Goal: Information Seeking & Learning: Learn about a topic

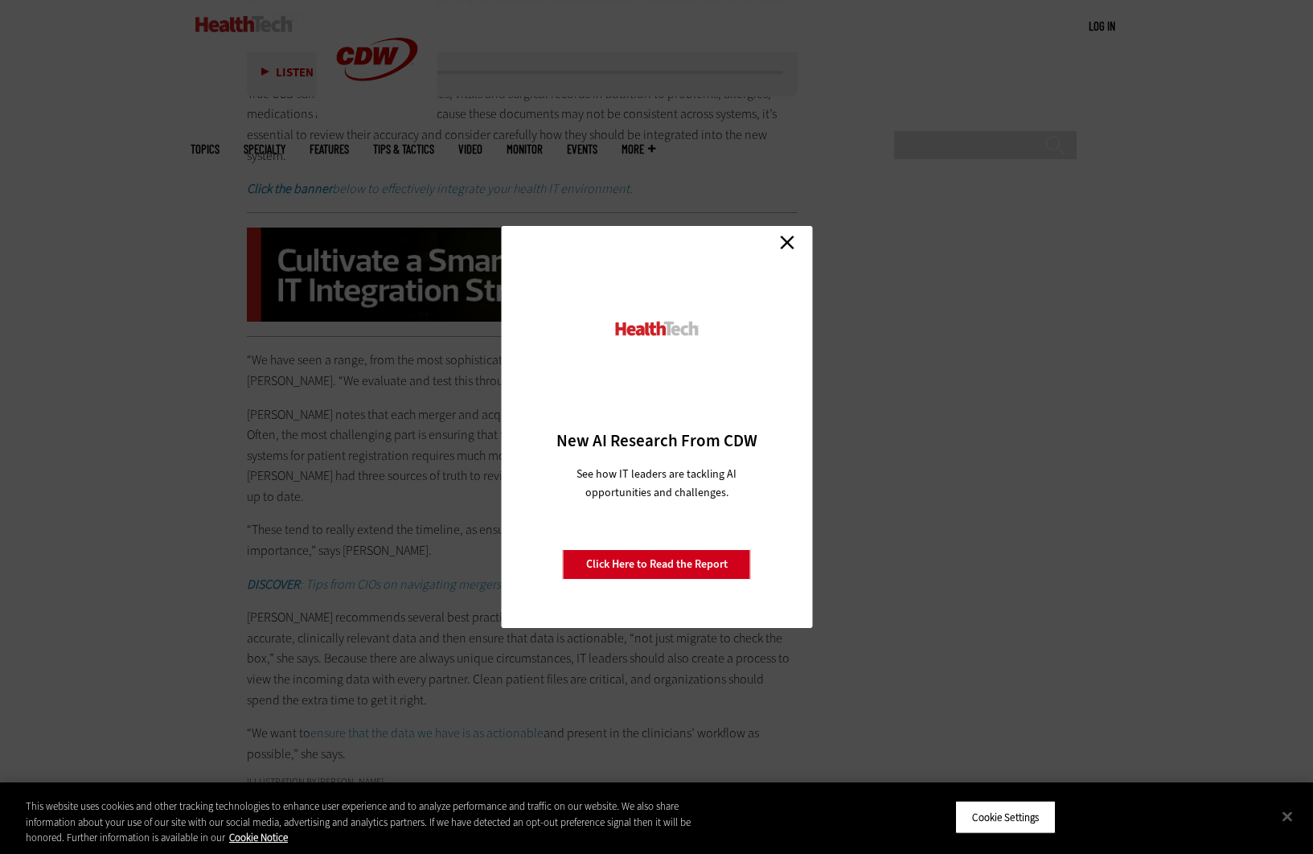
scroll to position [2892, 0]
click at [784, 244] on link "Close" at bounding box center [787, 242] width 24 height 24
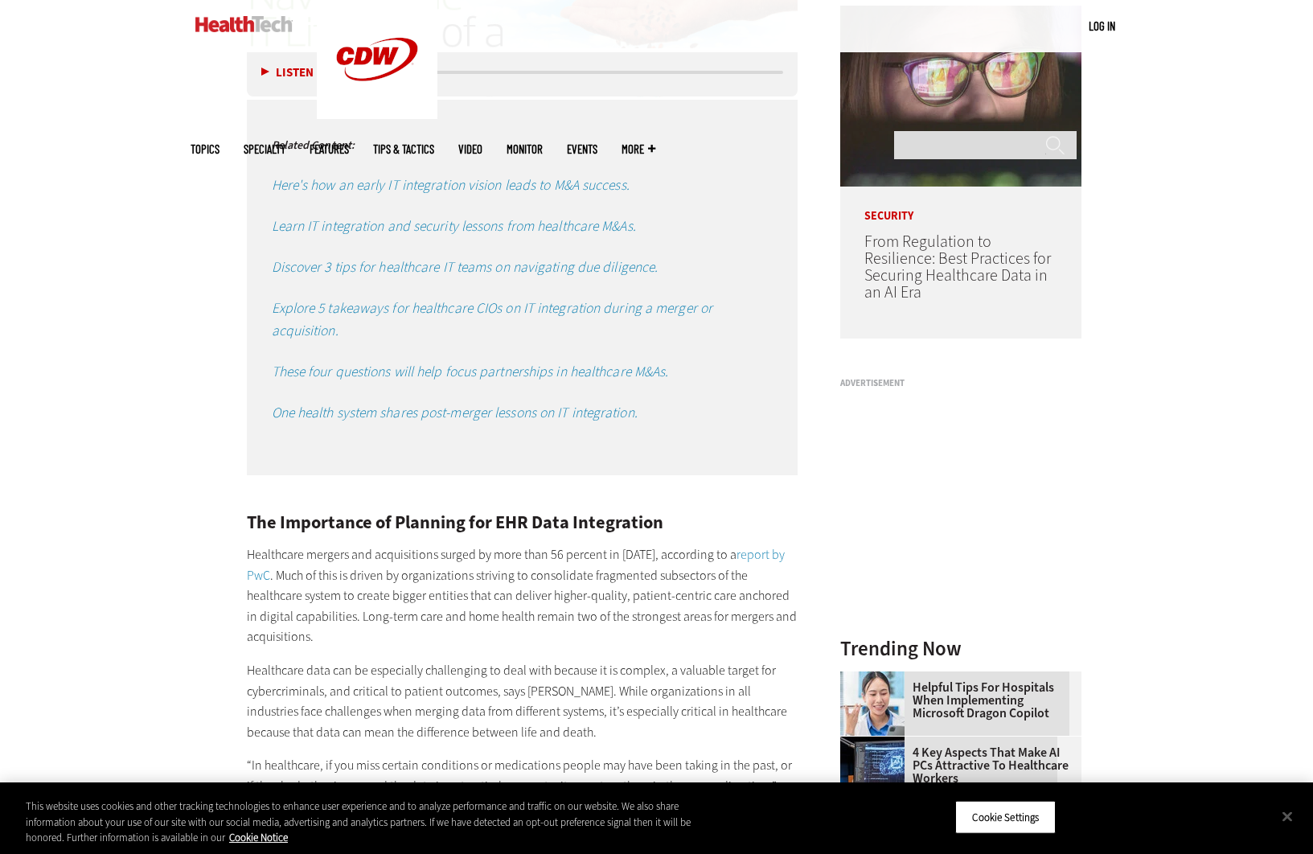
scroll to position [1333, 0]
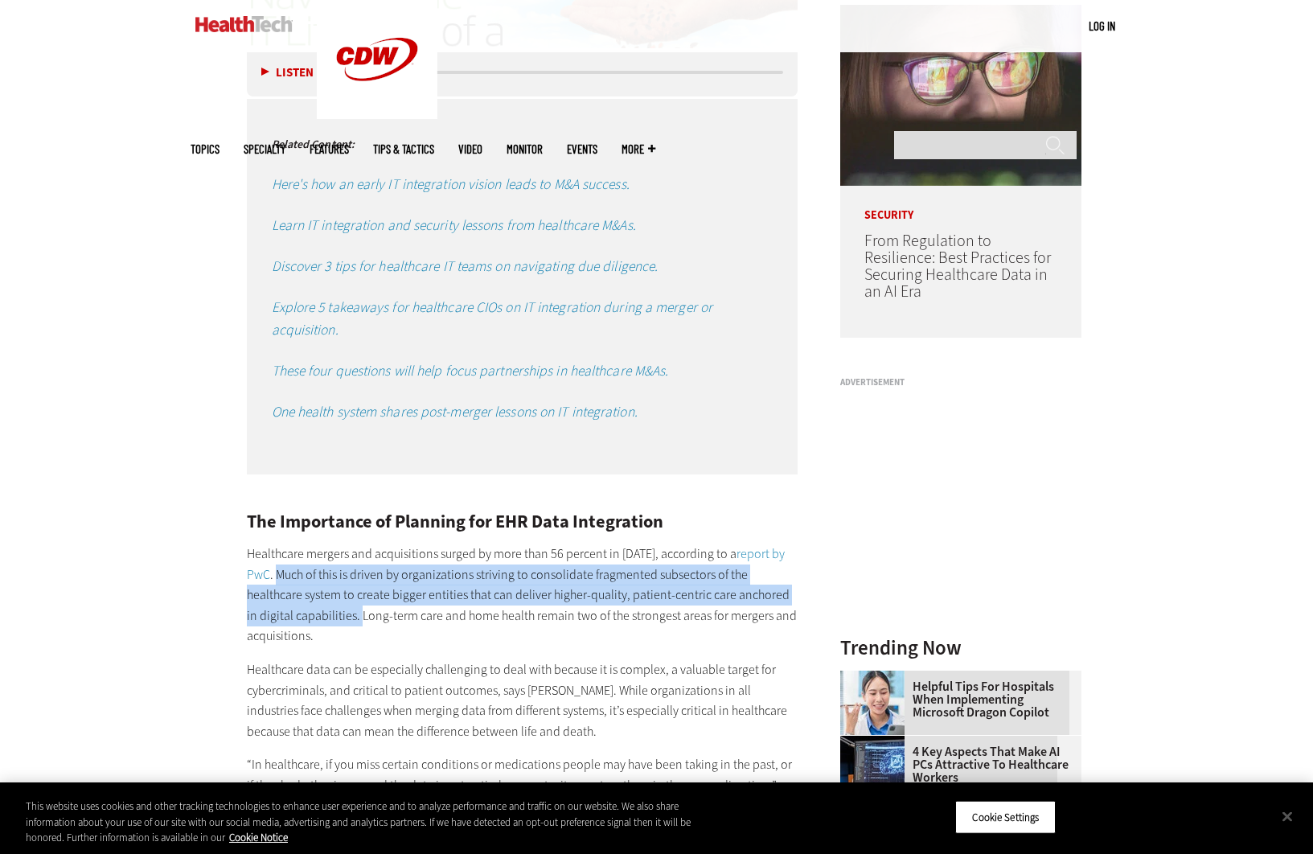
drag, startPoint x: 276, startPoint y: 572, endPoint x: 347, endPoint y: 616, distance: 83.7
click at [347, 616] on p "Healthcare mergers and acquisitions surged by more than 56 percent in [DATE], a…" at bounding box center [522, 594] width 551 height 103
copy p "Much of this is driven by organizations striving to consolidate fragmented subs…"
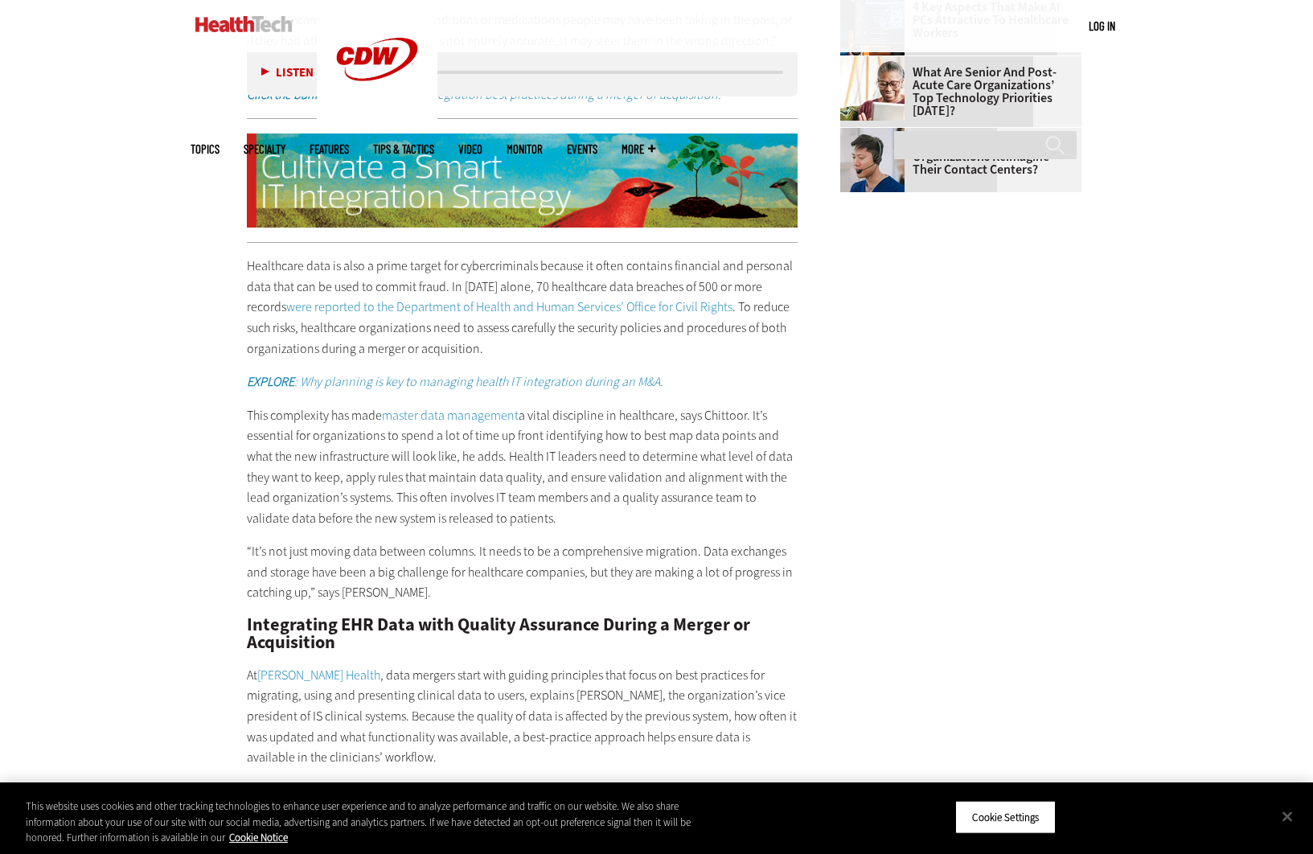
scroll to position [2079, 0]
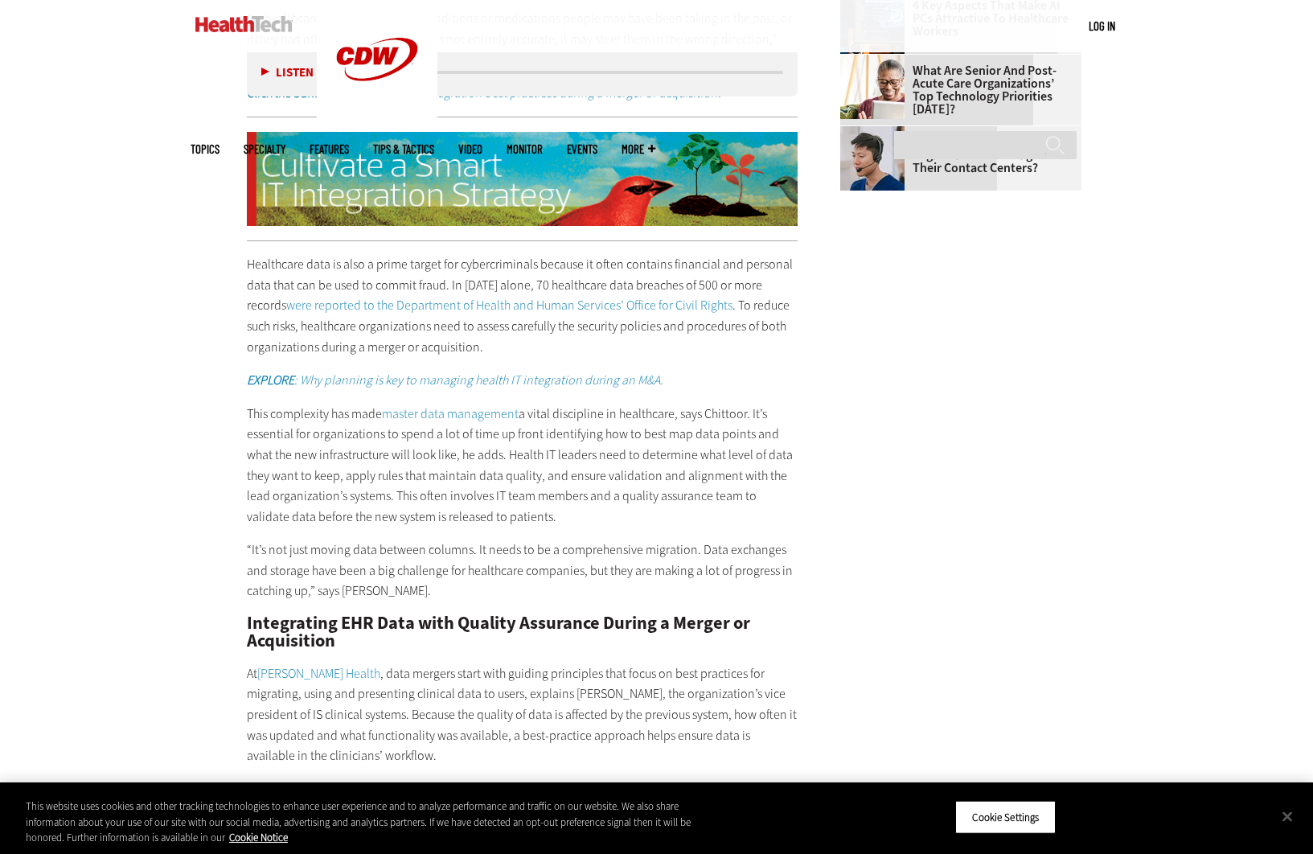
drag, startPoint x: 752, startPoint y: 412, endPoint x: 760, endPoint y: 510, distance: 98.5
click at [760, 510] on p "This complexity has made master data management a vital discipline in healthcar…" at bounding box center [522, 466] width 551 height 124
copy p "It’s essential for organizations to spend a lot of time up front identifying ho…"
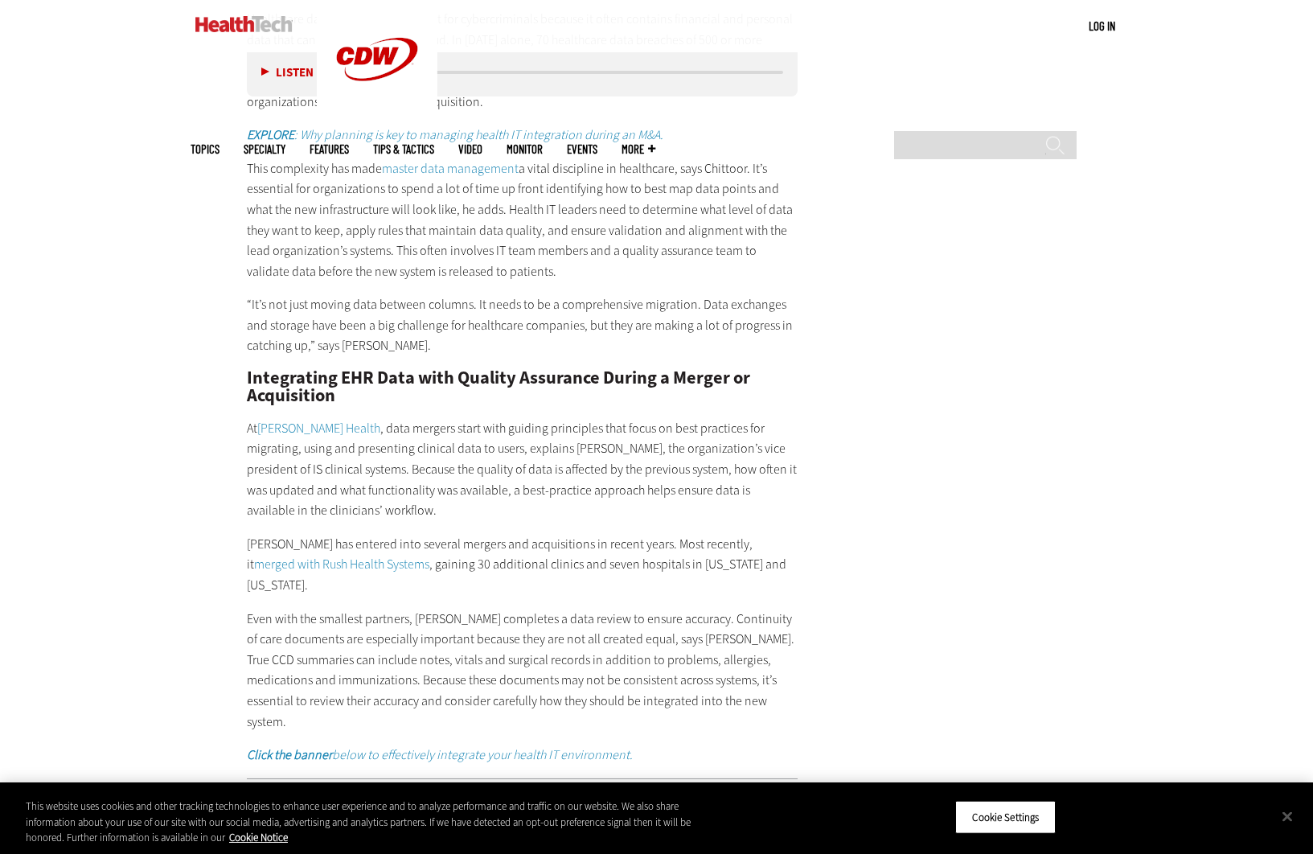
scroll to position [2327, 0]
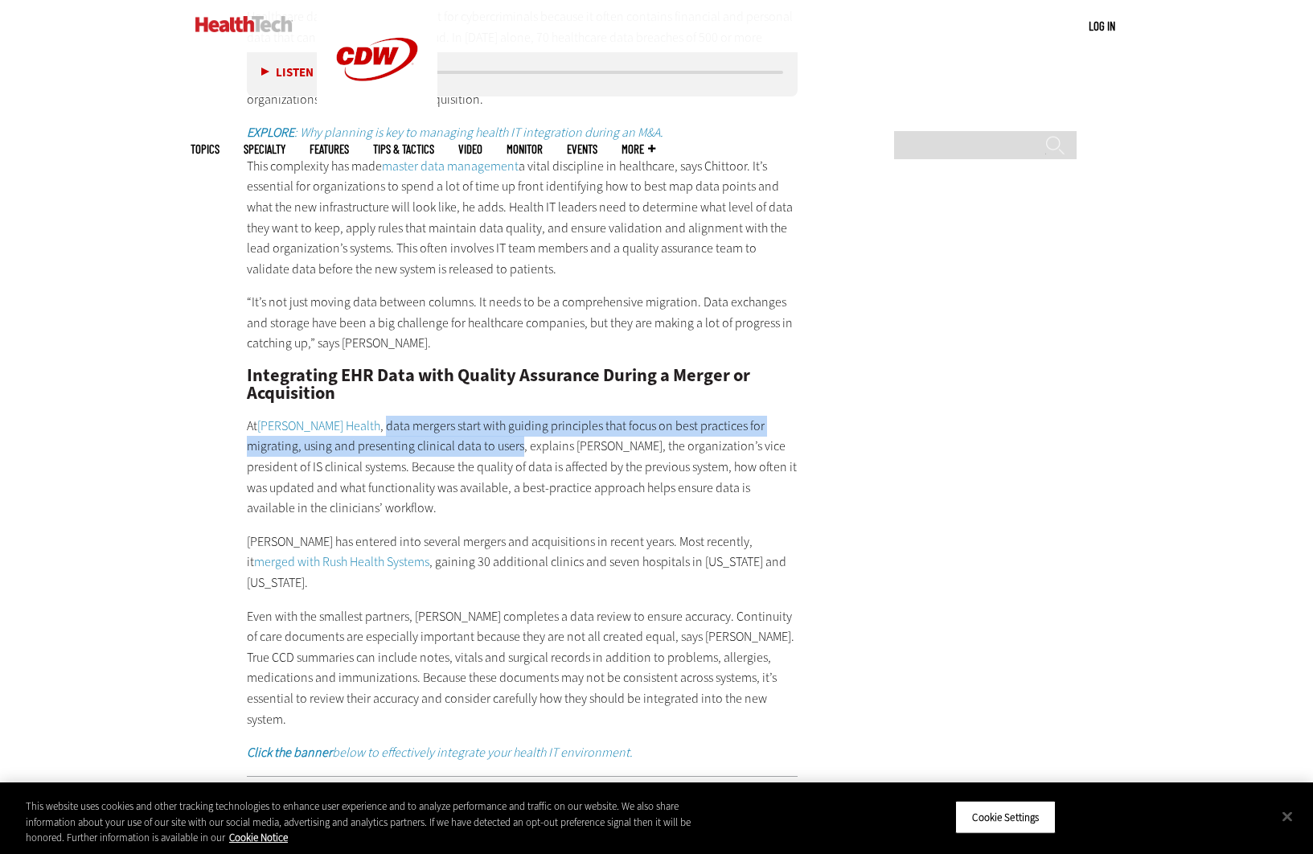
drag, startPoint x: 346, startPoint y: 425, endPoint x: 463, endPoint y: 437, distance: 118.0
click at [463, 437] on p "At [PERSON_NAME] Health , data mergers start with guiding principles that focus…" at bounding box center [522, 467] width 551 height 103
copy p "data mergers start with guiding principles that focus on best practices for mig…"
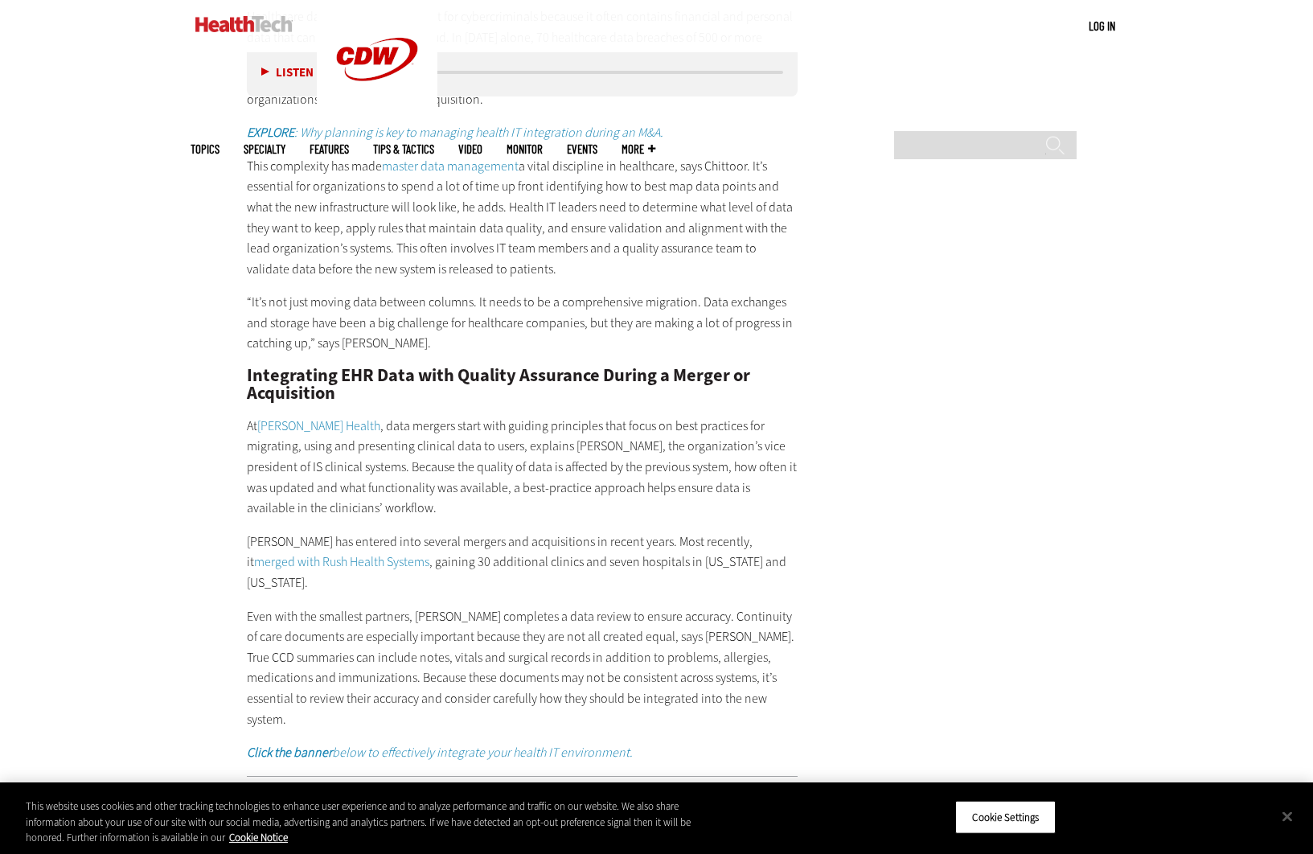
click at [361, 477] on p "At [PERSON_NAME] Health , data mergers start with guiding principles that focus…" at bounding box center [522, 467] width 551 height 103
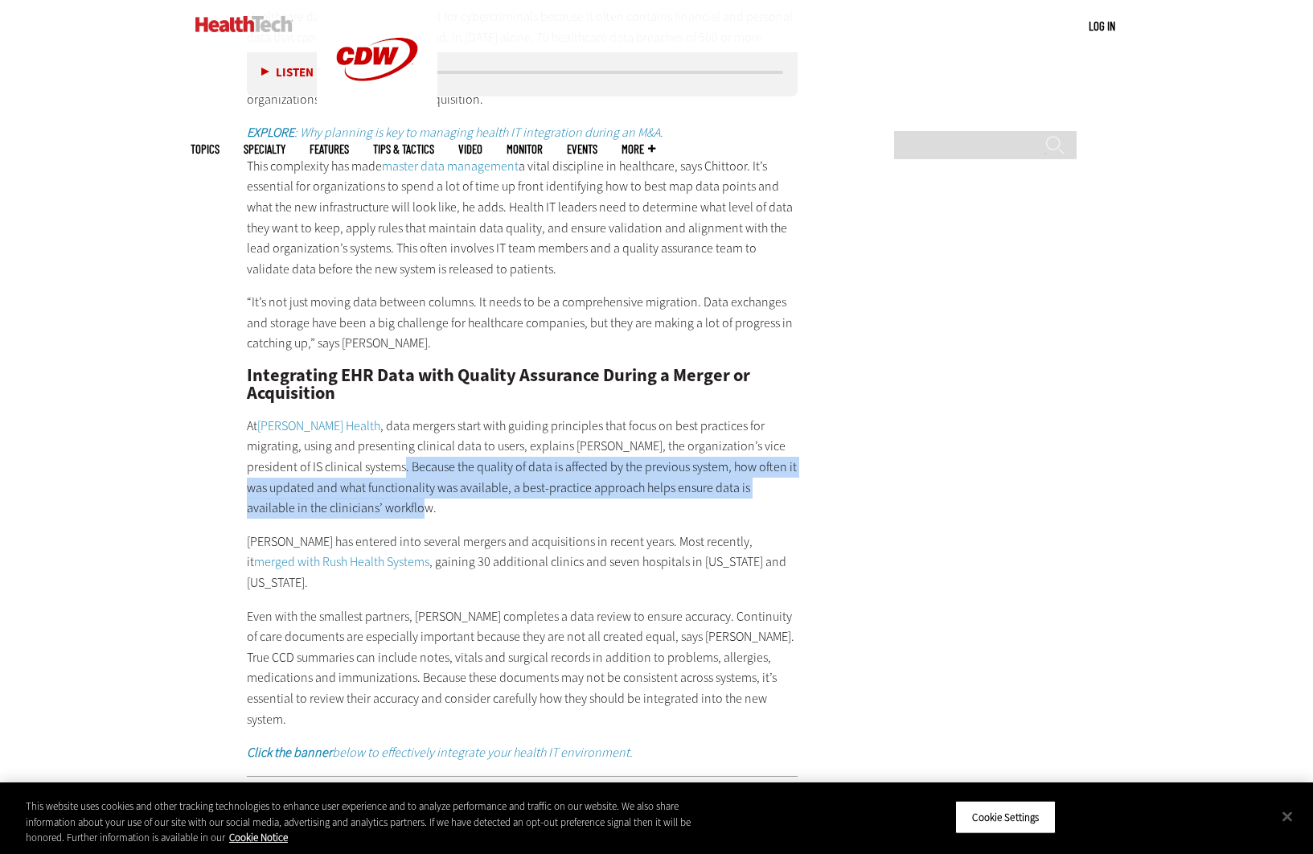
drag, startPoint x: 333, startPoint y: 465, endPoint x: 371, endPoint y: 502, distance: 53.4
click at [371, 502] on p "At [PERSON_NAME] Health , data mergers start with guiding principles that focus…" at bounding box center [522, 467] width 551 height 103
copy p "Because the quality of data is affected by the previous system, how often it wa…"
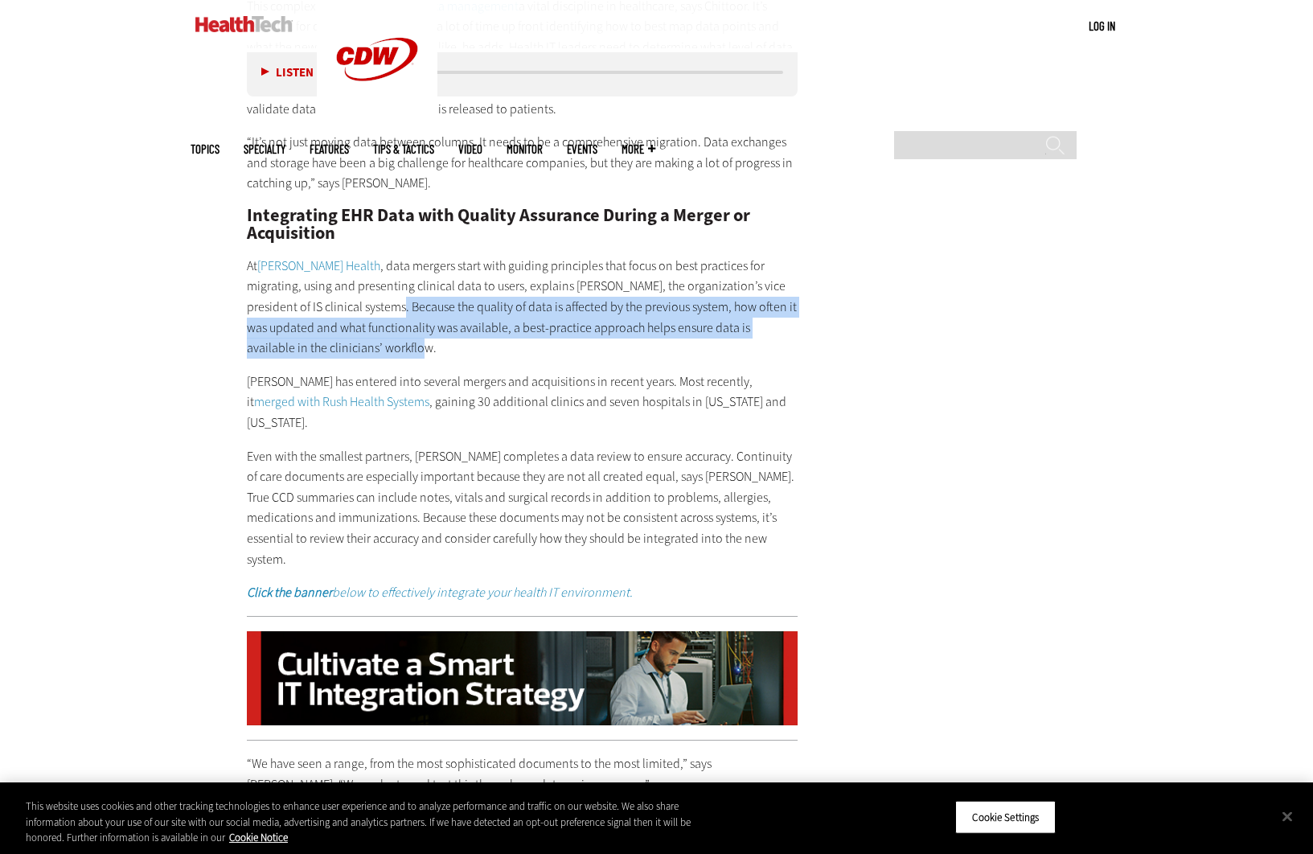
scroll to position [2517, 0]
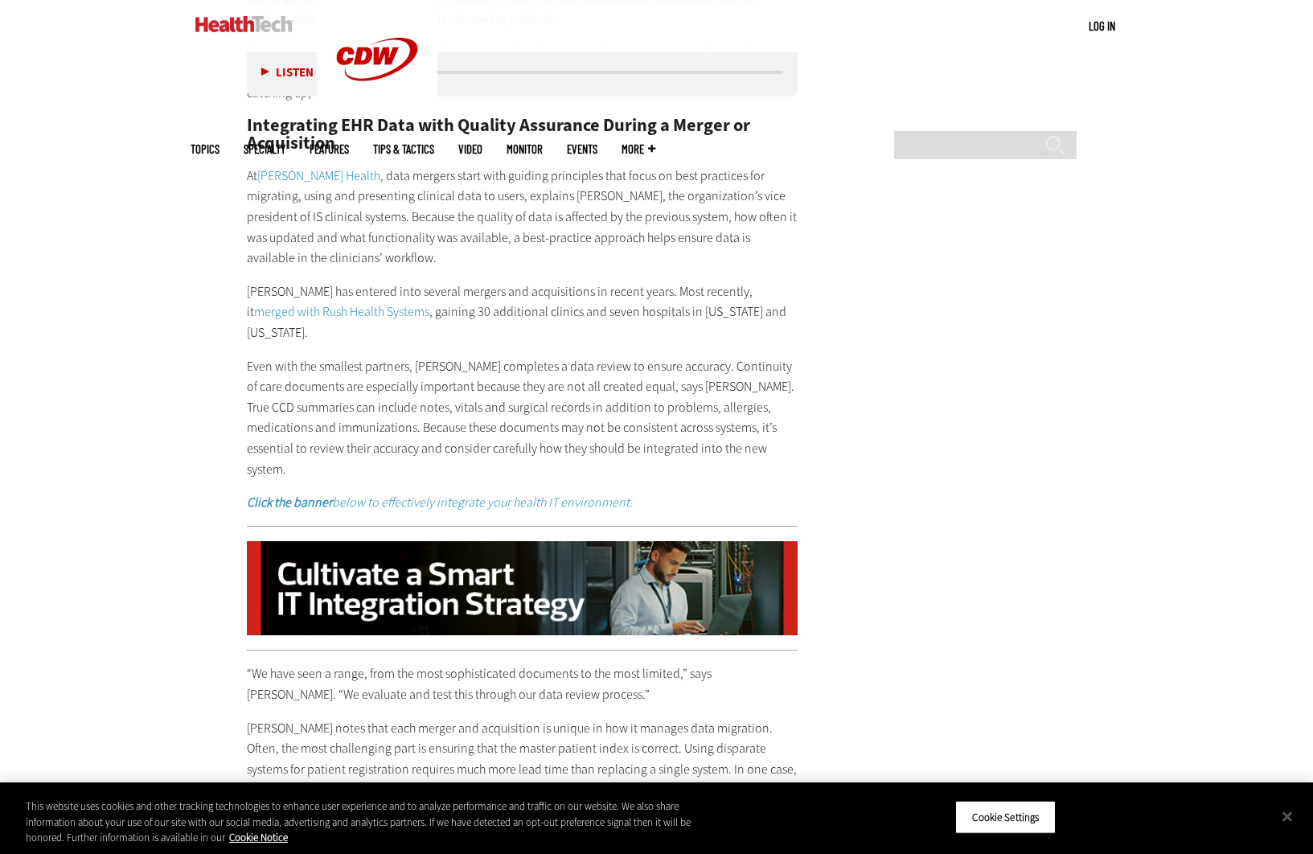
scroll to position [2579, 0]
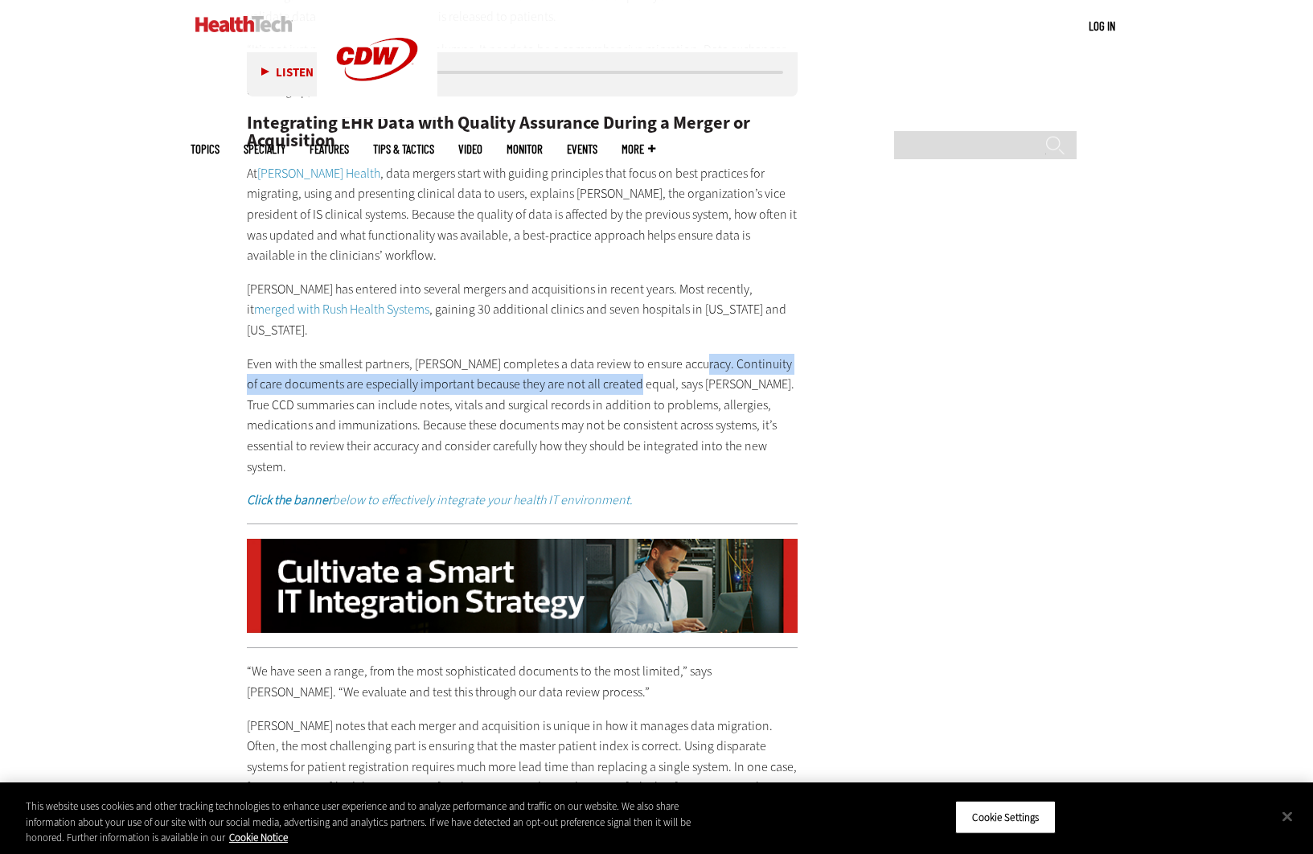
drag, startPoint x: 690, startPoint y: 339, endPoint x: 633, endPoint y: 357, distance: 59.7
click at [633, 357] on p "Even with the smallest partners, [PERSON_NAME] completes a data review to ensur…" at bounding box center [522, 416] width 551 height 124
copy p "Continuity of care documents are especially important because they are not all …"
click at [691, 374] on p "Even with the smallest partners, [PERSON_NAME] completes a data review to ensur…" at bounding box center [522, 416] width 551 height 124
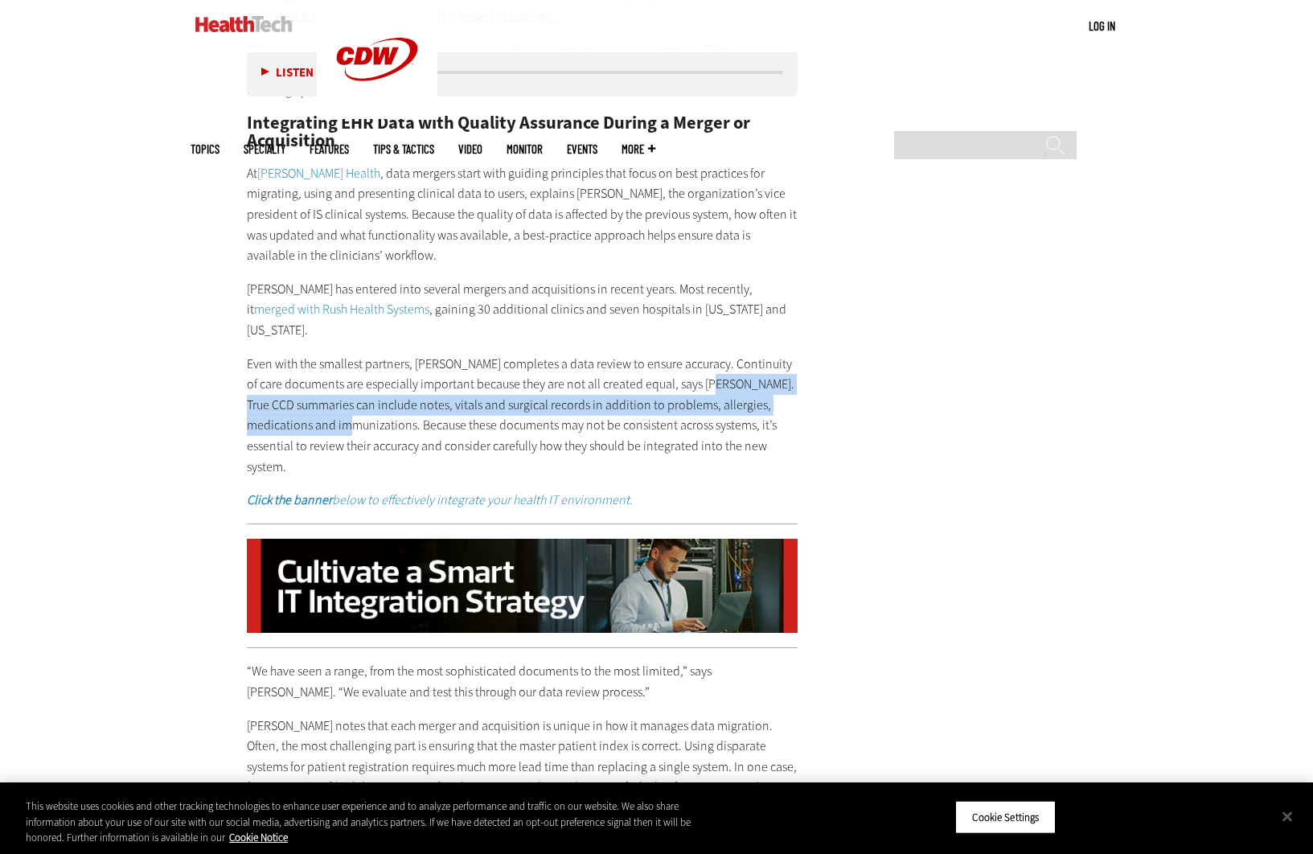
drag, startPoint x: 702, startPoint y: 362, endPoint x: 350, endPoint y: 398, distance: 353.9
click at [350, 398] on p "Even with the smallest partners, [PERSON_NAME] completes a data review to ensur…" at bounding box center [522, 416] width 551 height 124
copy p "True CCD summaries can include notes, vitals and surgical records in addition t…"
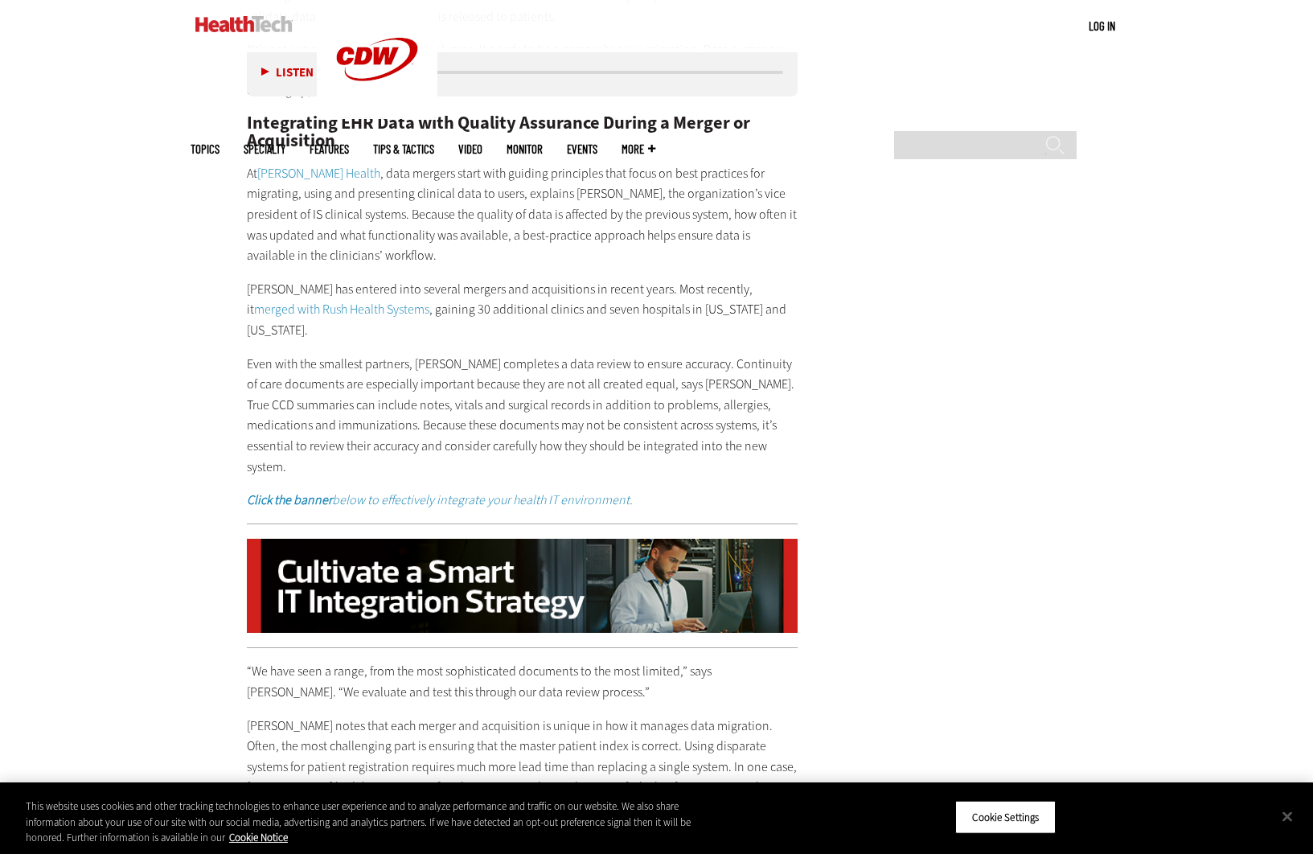
click at [438, 405] on p "Even with the smallest partners, [PERSON_NAME] completes a data review to ensur…" at bounding box center [522, 416] width 551 height 124
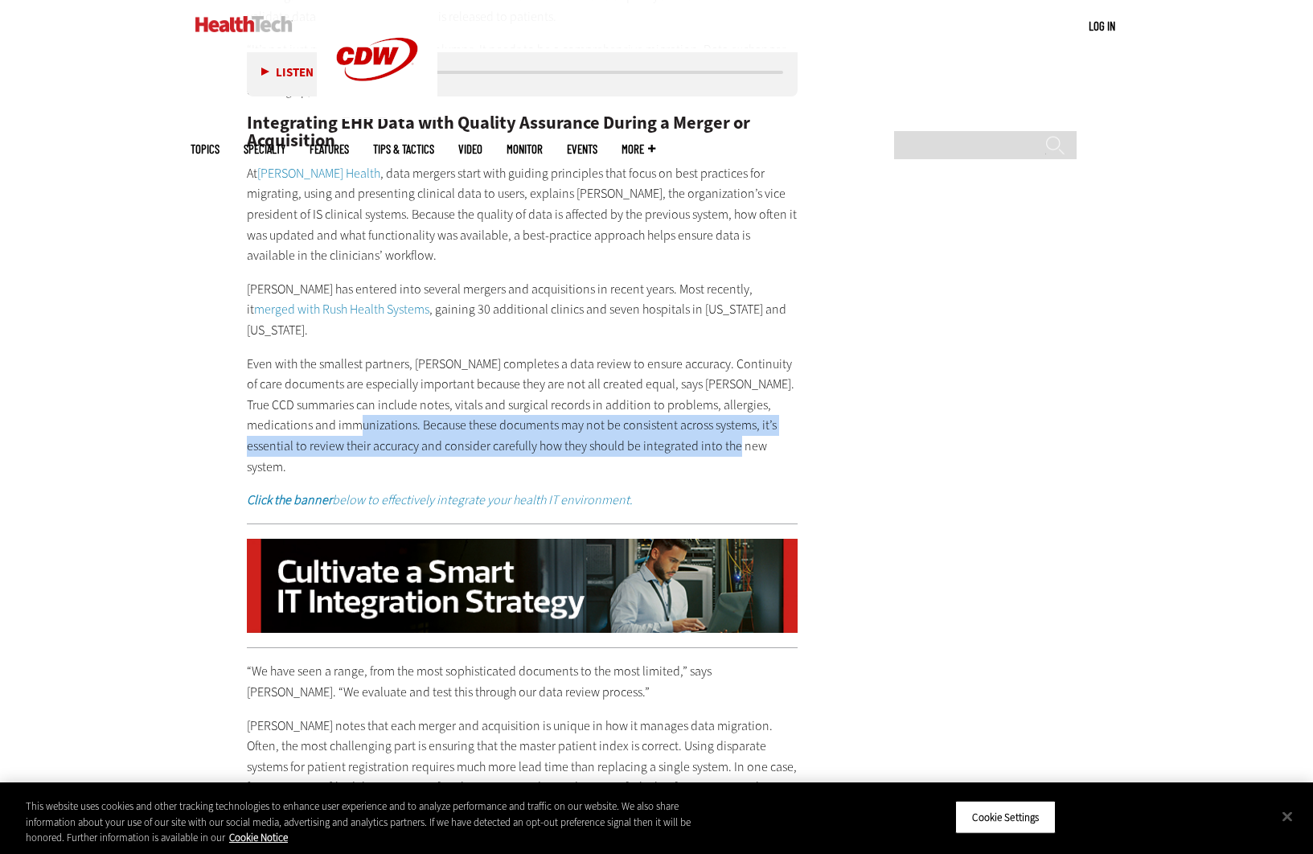
copy p "Because these documents may not be consistent across systems, it’s essential to…"
drag, startPoint x: 350, startPoint y: 404, endPoint x: 770, endPoint y: 424, distance: 420.1
click at [770, 424] on p "Even with the smallest partners, [PERSON_NAME] completes a data review to ensur…" at bounding box center [522, 416] width 551 height 124
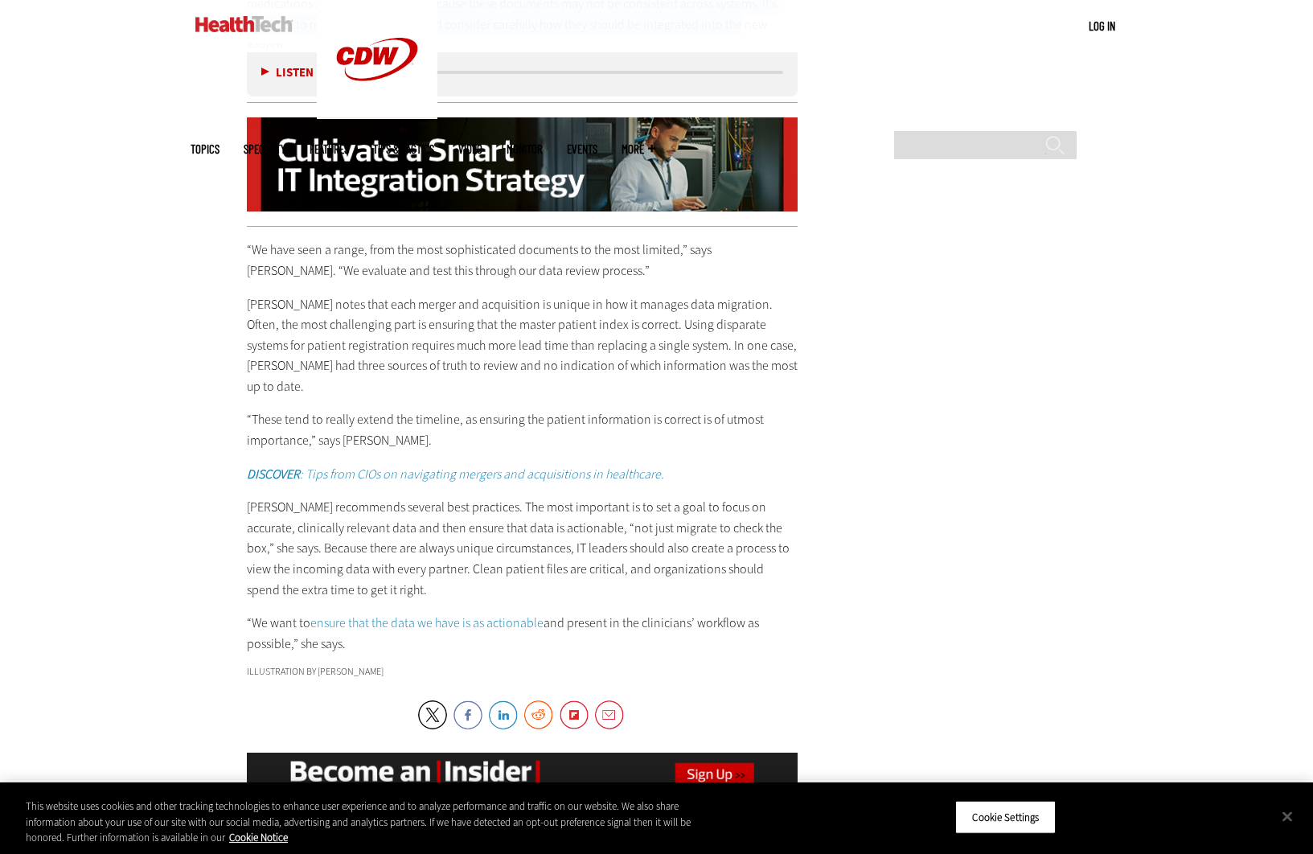
scroll to position [3011, 0]
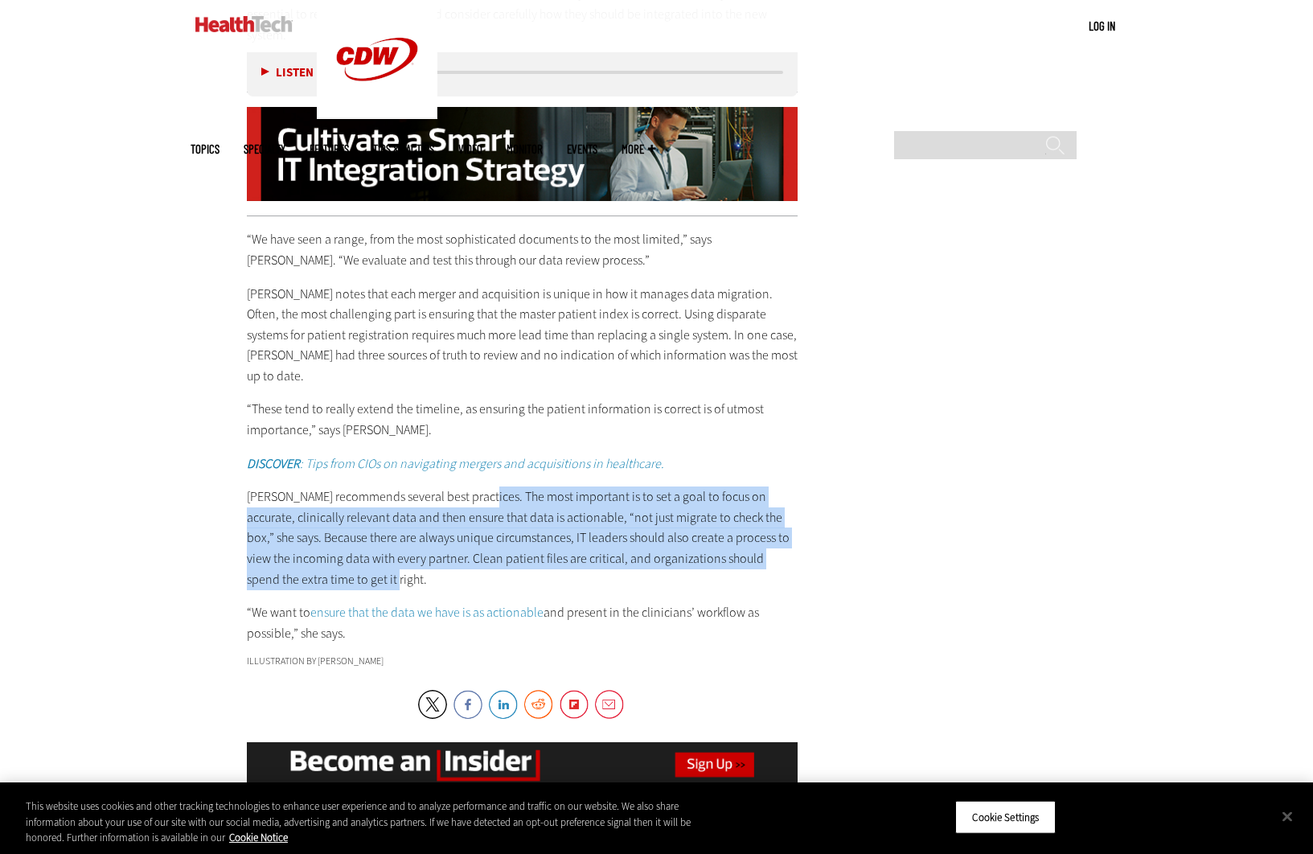
drag, startPoint x: 473, startPoint y: 430, endPoint x: 496, endPoint y: 515, distance: 88.1
click at [496, 515] on p "[PERSON_NAME] recommends several best practices. The most important is to set a…" at bounding box center [522, 537] width 551 height 103
copy p "The most important is to set a goal to focus on accurate, clinically relevant d…"
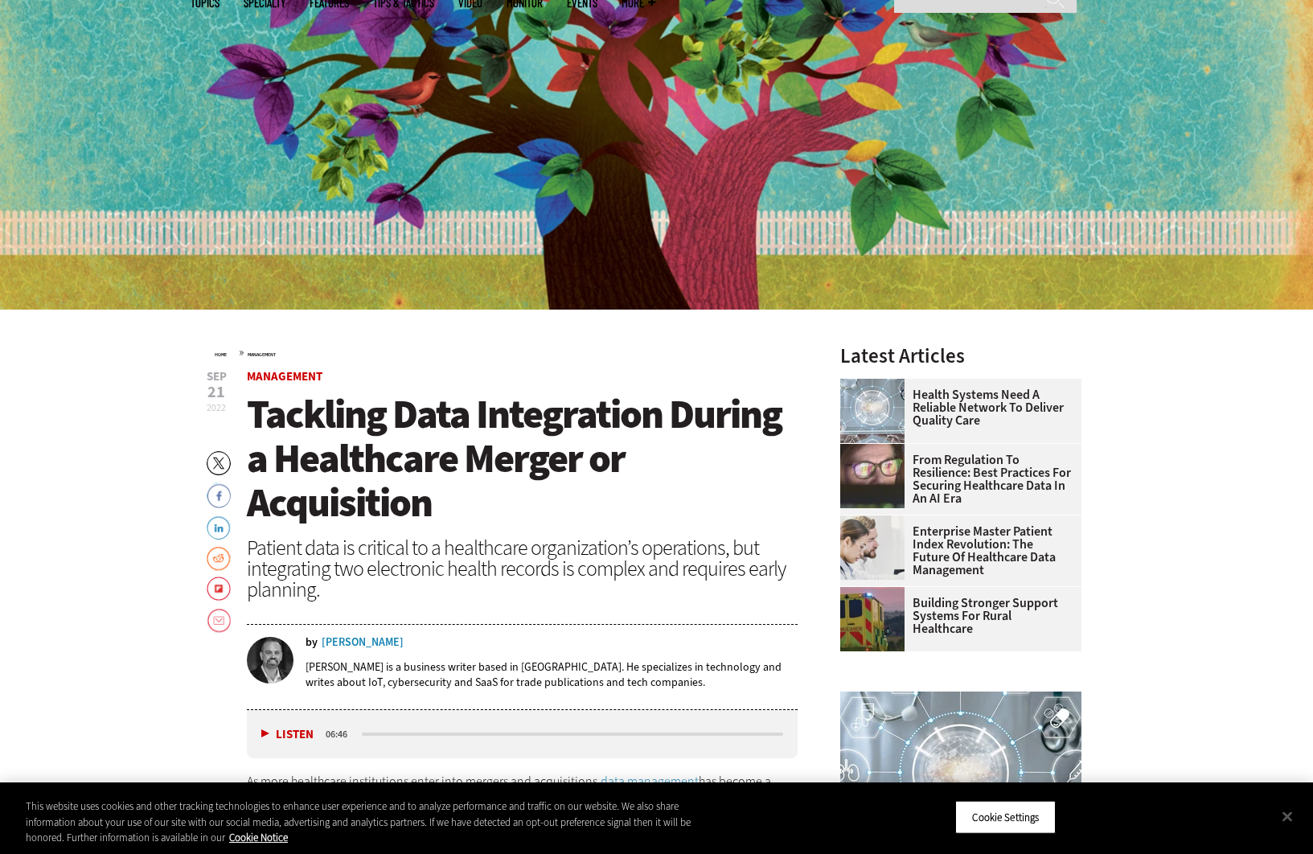
scroll to position [0, 0]
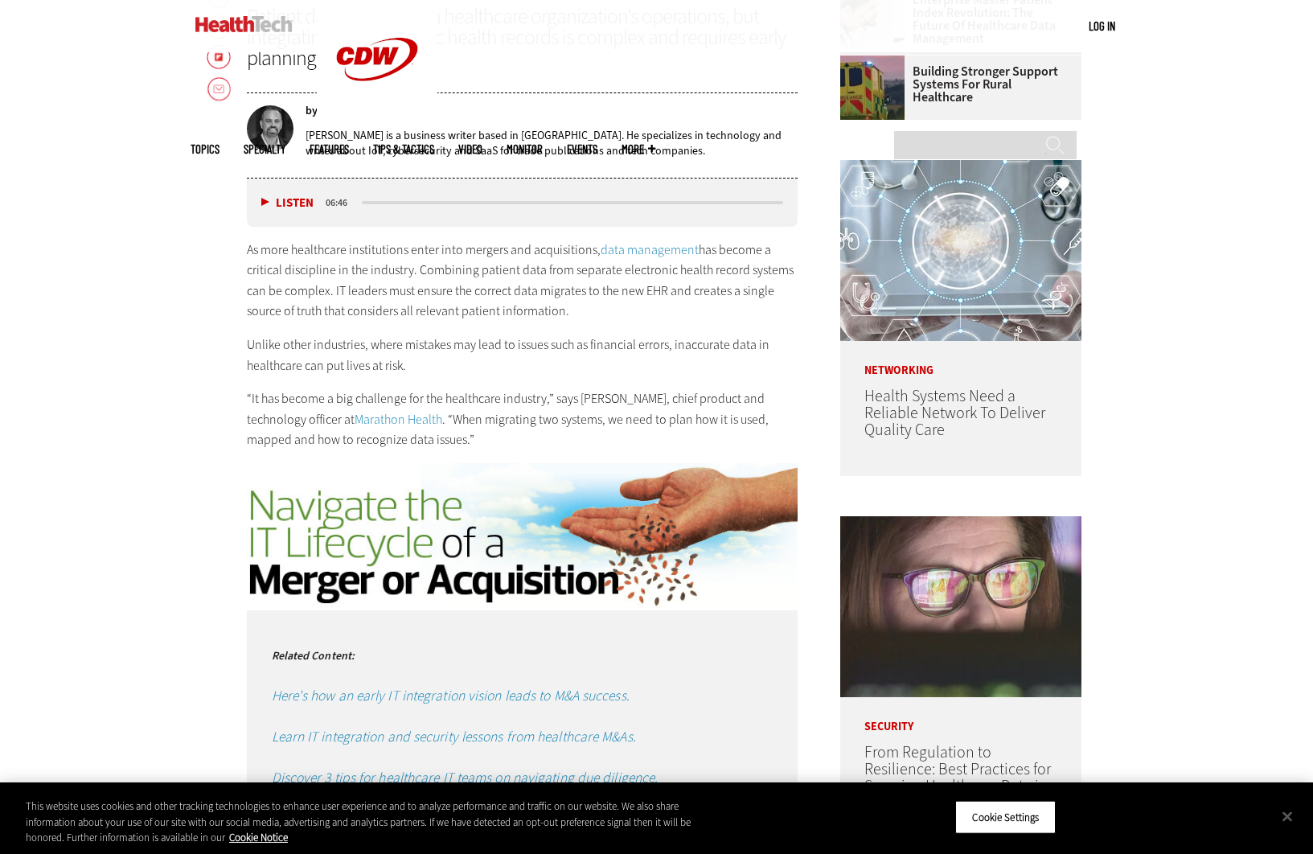
scroll to position [829, 0]
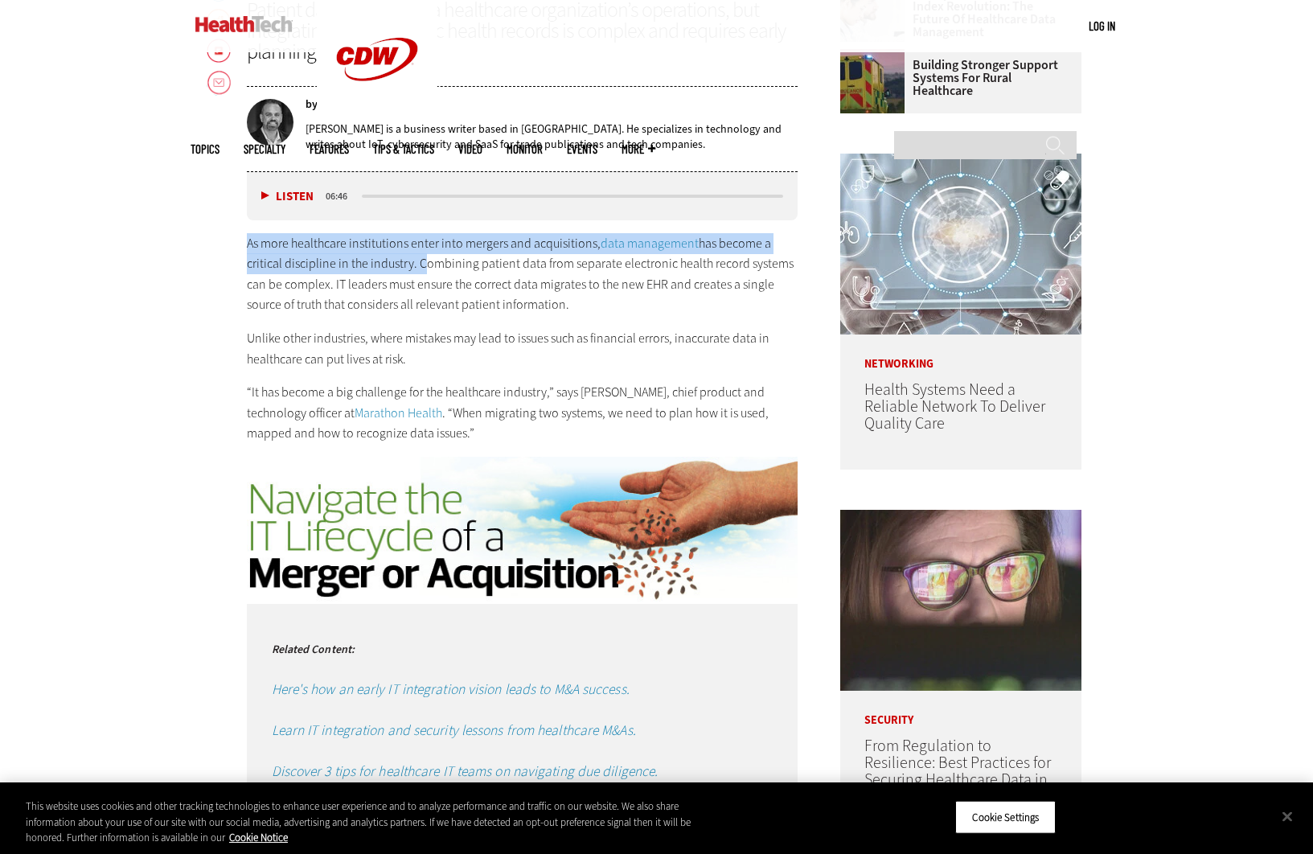
drag, startPoint x: 247, startPoint y: 240, endPoint x: 416, endPoint y: 259, distance: 169.8
click at [416, 259] on p "As more healthcare institutions enter into mergers and acquisitions, data manag…" at bounding box center [522, 274] width 551 height 82
copy p "As more healthcare institutions enter into mergers and acquisitions, data manag…"
